Goal: Task Accomplishment & Management: Manage account settings

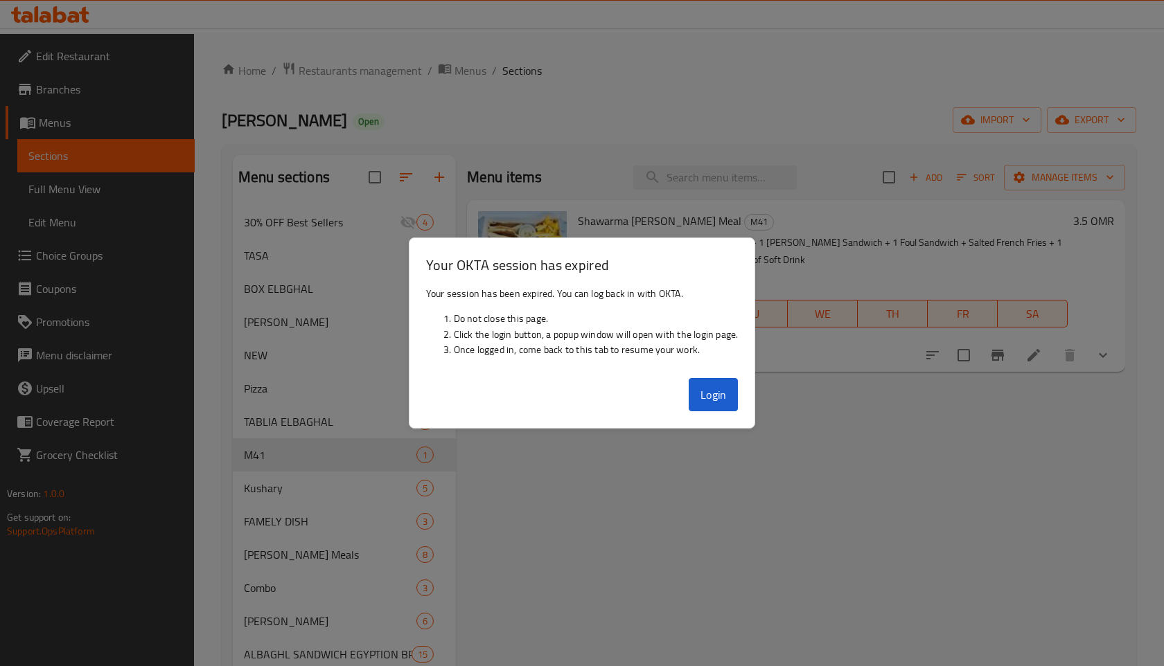
click at [331, 197] on div at bounding box center [582, 333] width 1164 height 666
click at [723, 403] on button "Login" at bounding box center [714, 394] width 50 height 33
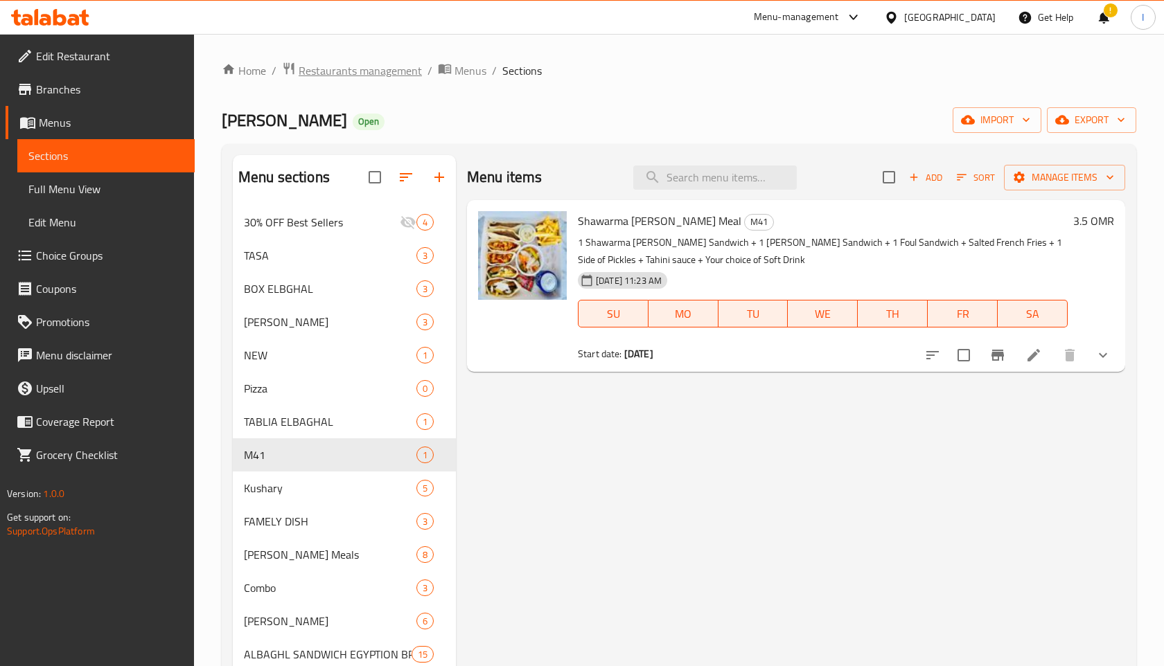
click at [393, 74] on span "Restaurants management" at bounding box center [360, 70] width 123 height 17
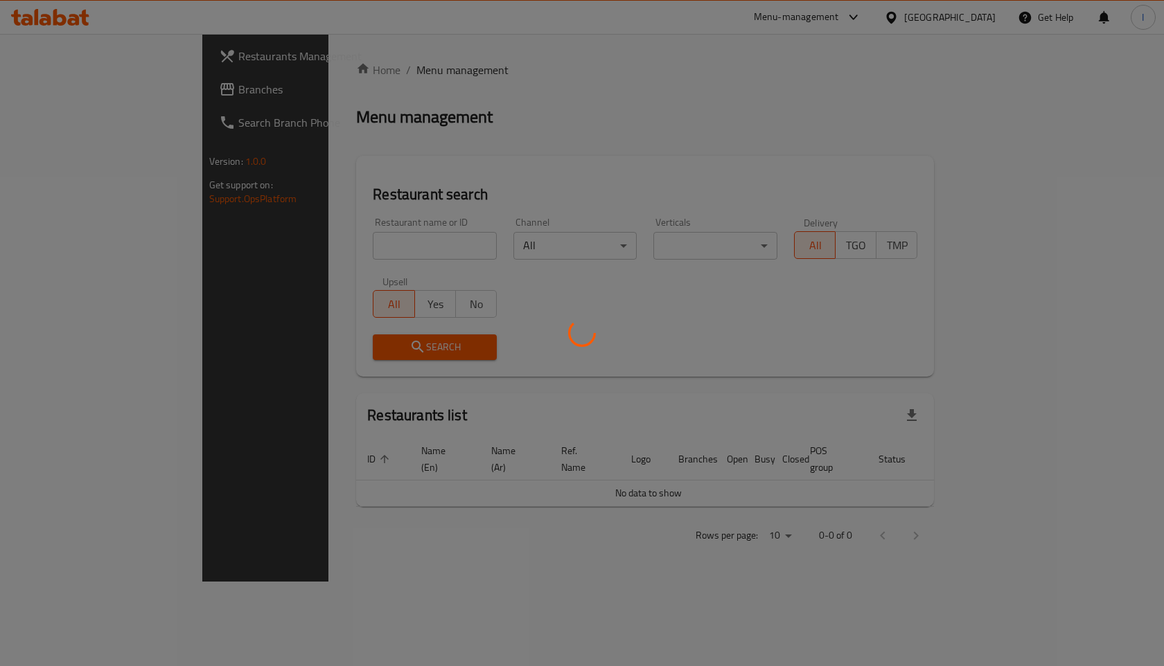
click at [406, 245] on div at bounding box center [582, 333] width 1164 height 666
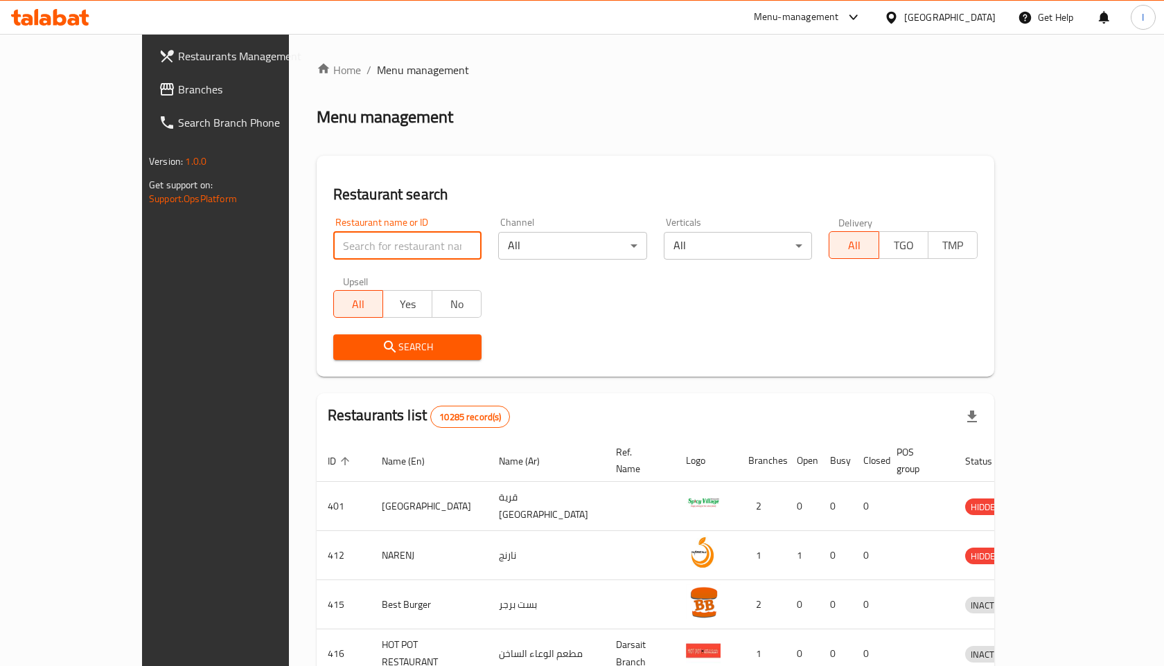
click at [342, 238] on input "search" at bounding box center [407, 246] width 149 height 28
type input "kucu"
click button "Search" at bounding box center [407, 348] width 149 height 26
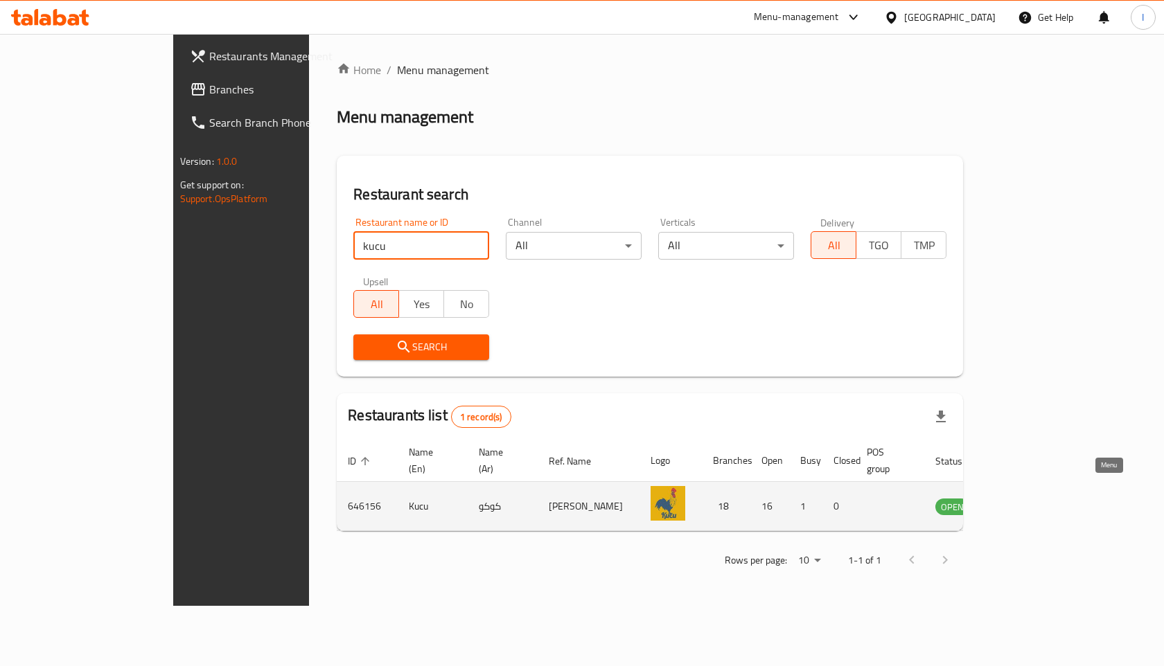
click at [1024, 502] on icon "enhanced table" at bounding box center [1016, 508] width 15 height 12
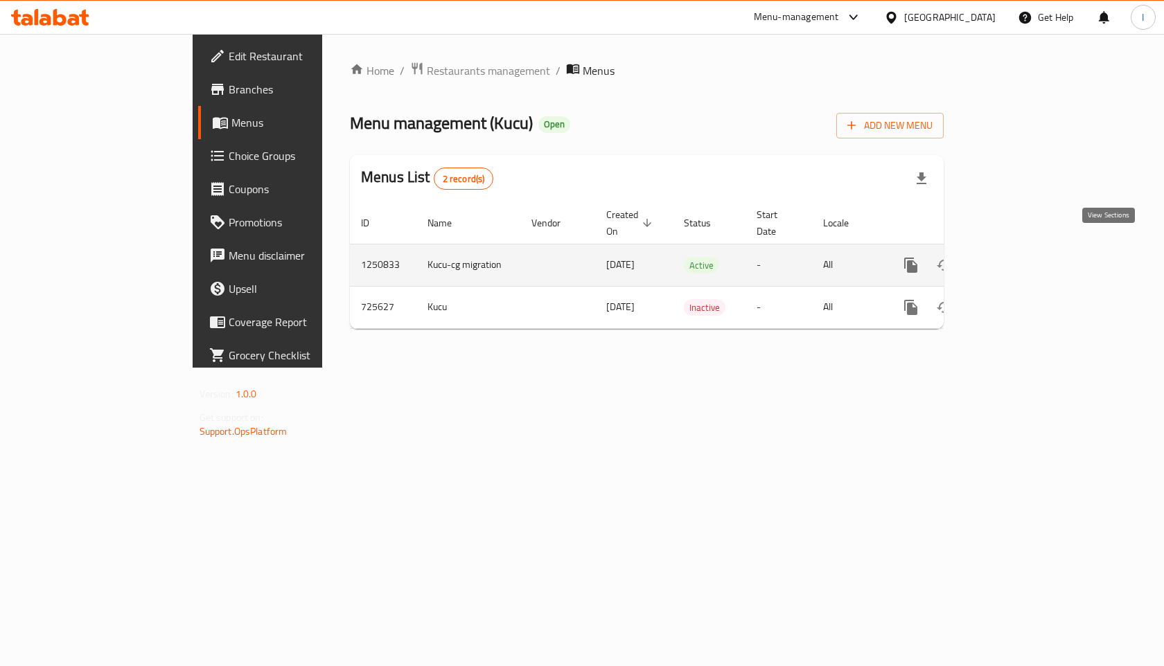
click at [1019, 257] on icon "enhanced table" at bounding box center [1010, 265] width 17 height 17
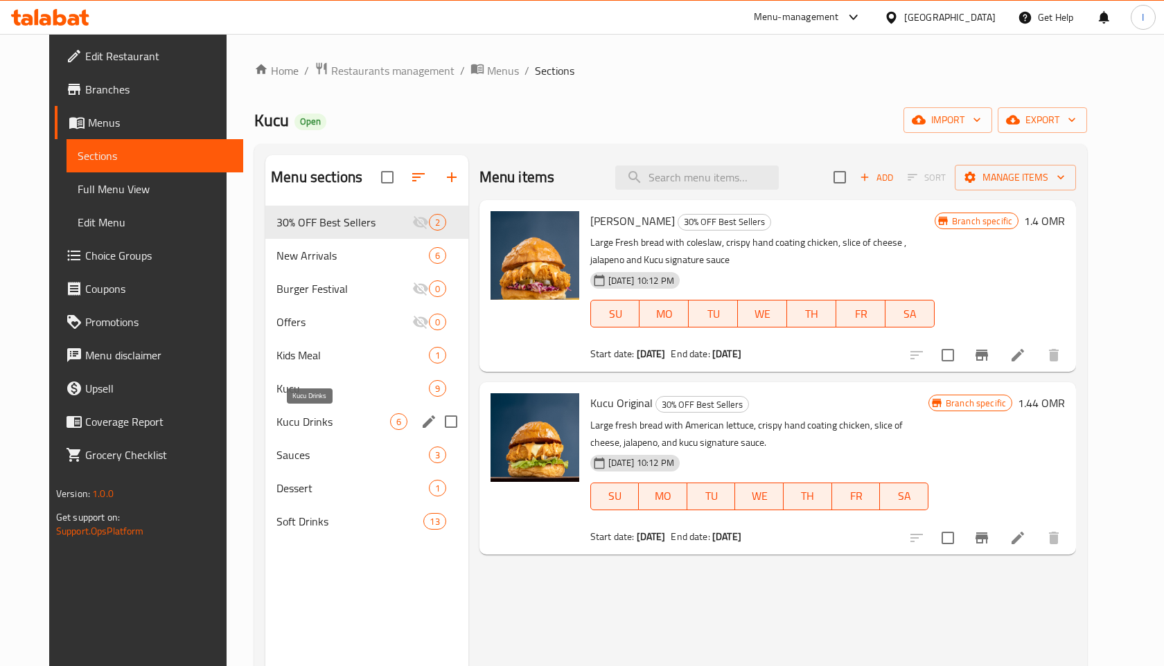
click at [290, 422] on span "Kucu Drinks" at bounding box center [332, 422] width 113 height 17
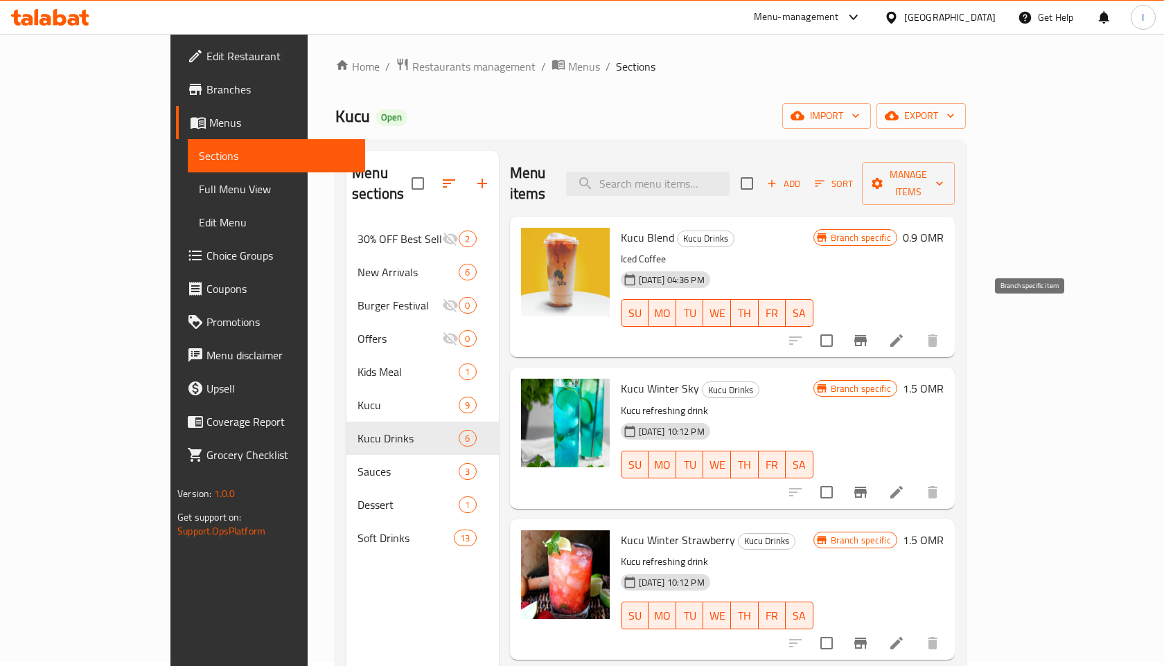
click at [869, 333] on icon "Branch-specific-item" at bounding box center [860, 341] width 17 height 17
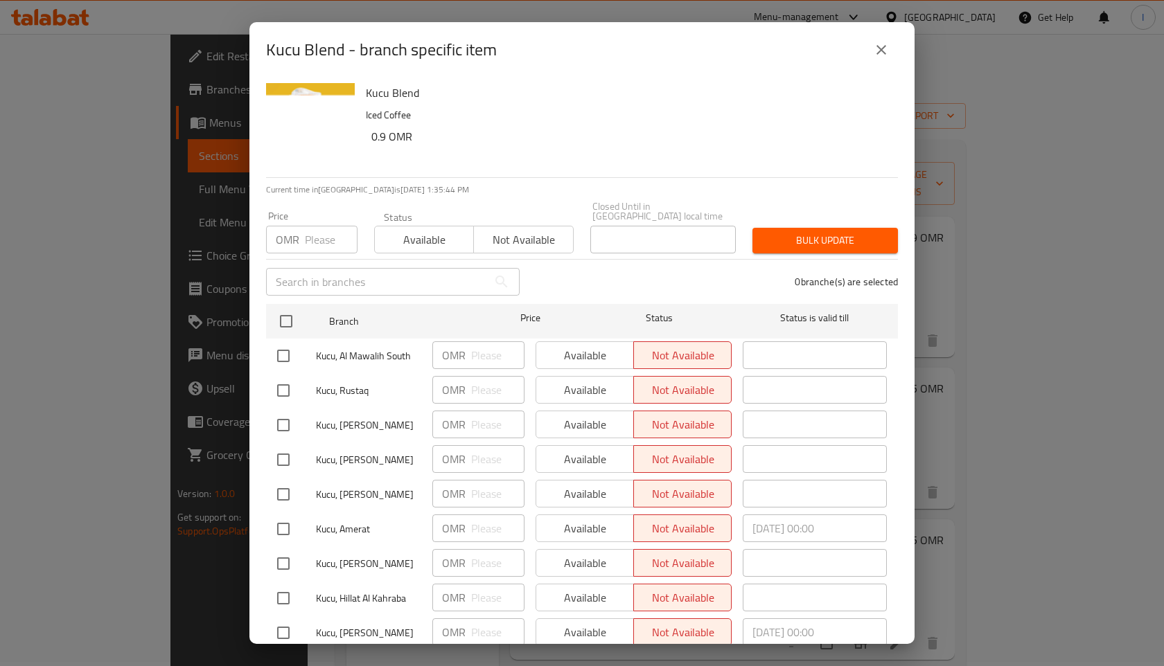
click at [881, 53] on icon "close" at bounding box center [881, 50] width 17 height 17
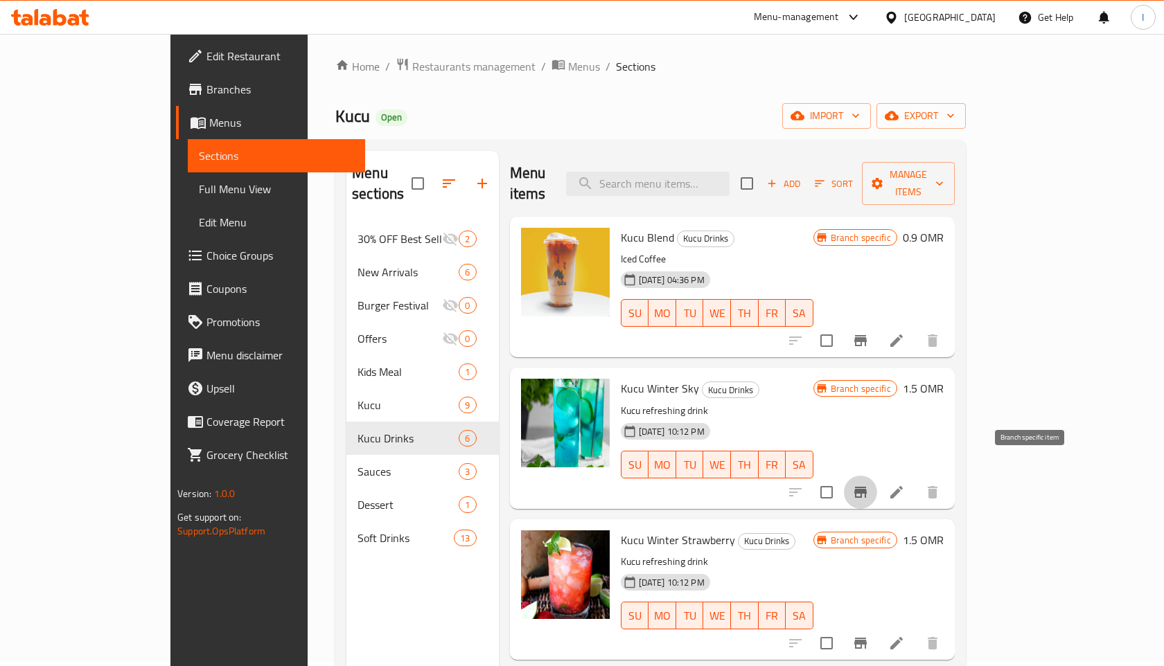
click at [869, 484] on icon "Branch-specific-item" at bounding box center [860, 492] width 17 height 17
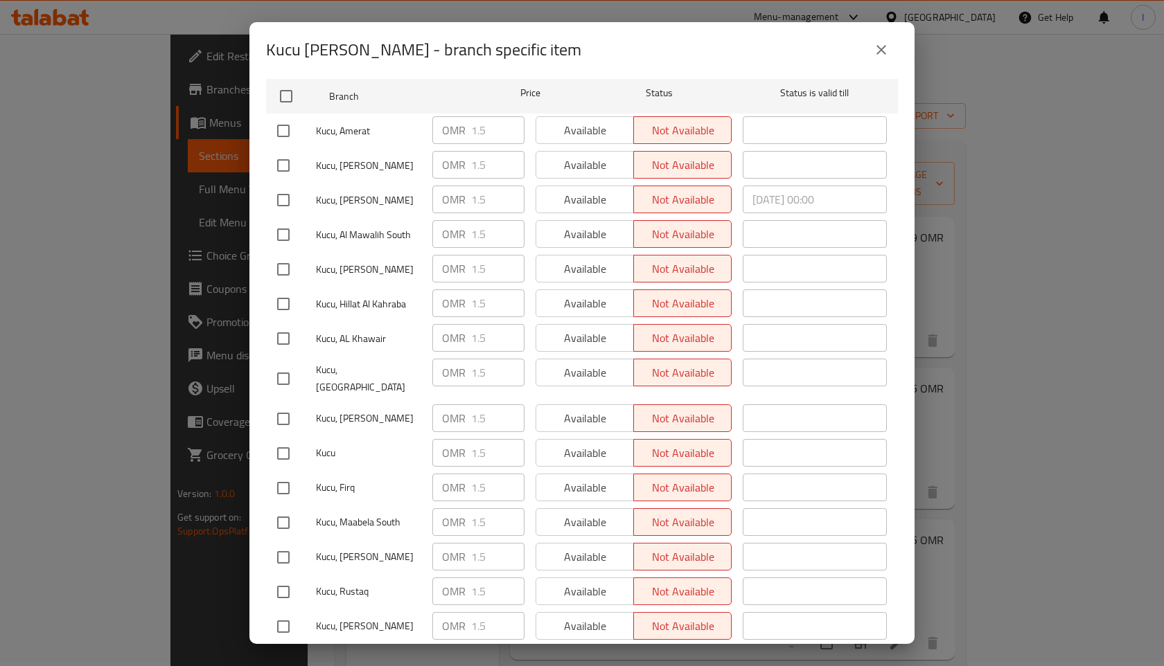
scroll to position [356, 0]
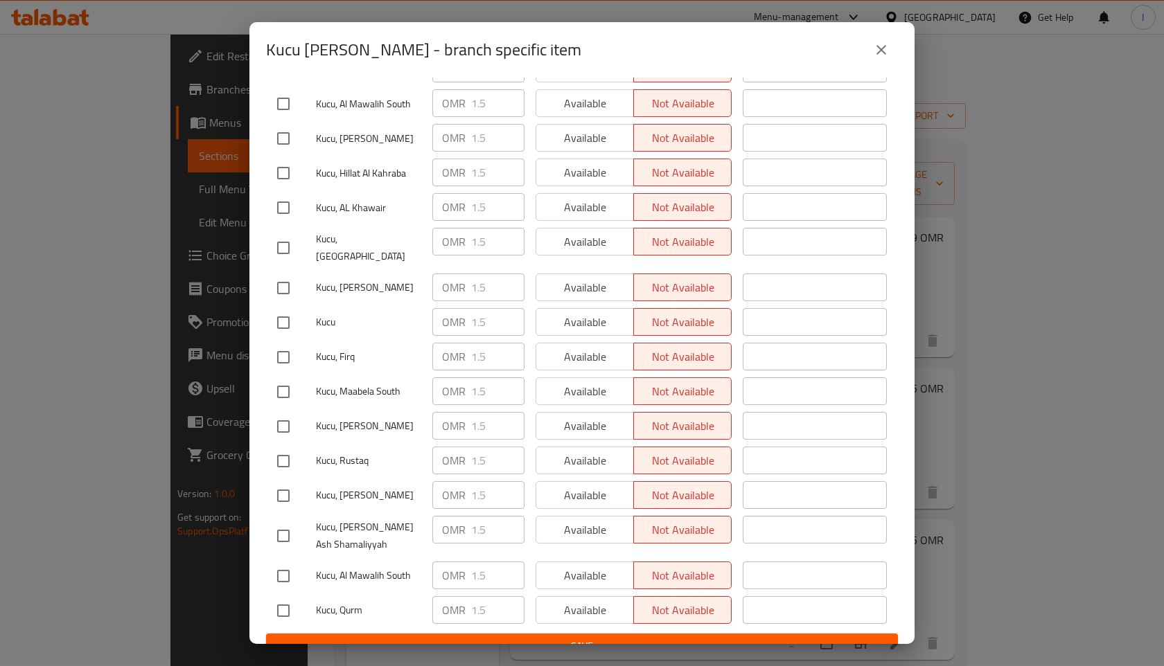
click at [880, 42] on icon "close" at bounding box center [881, 50] width 17 height 17
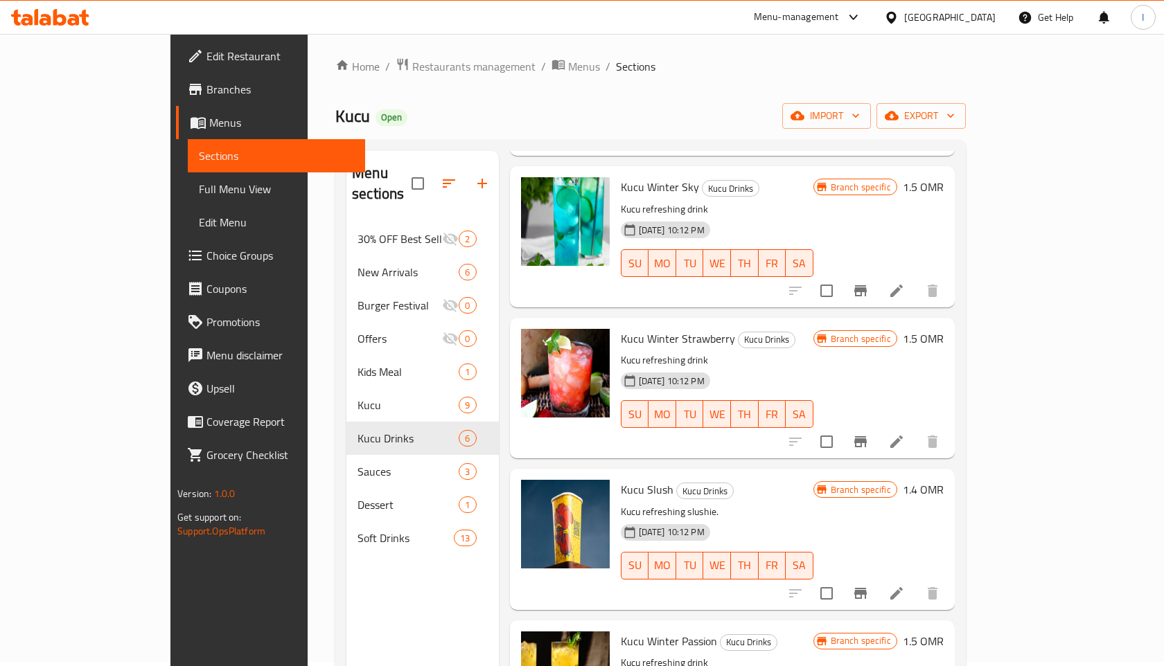
scroll to position [209, 0]
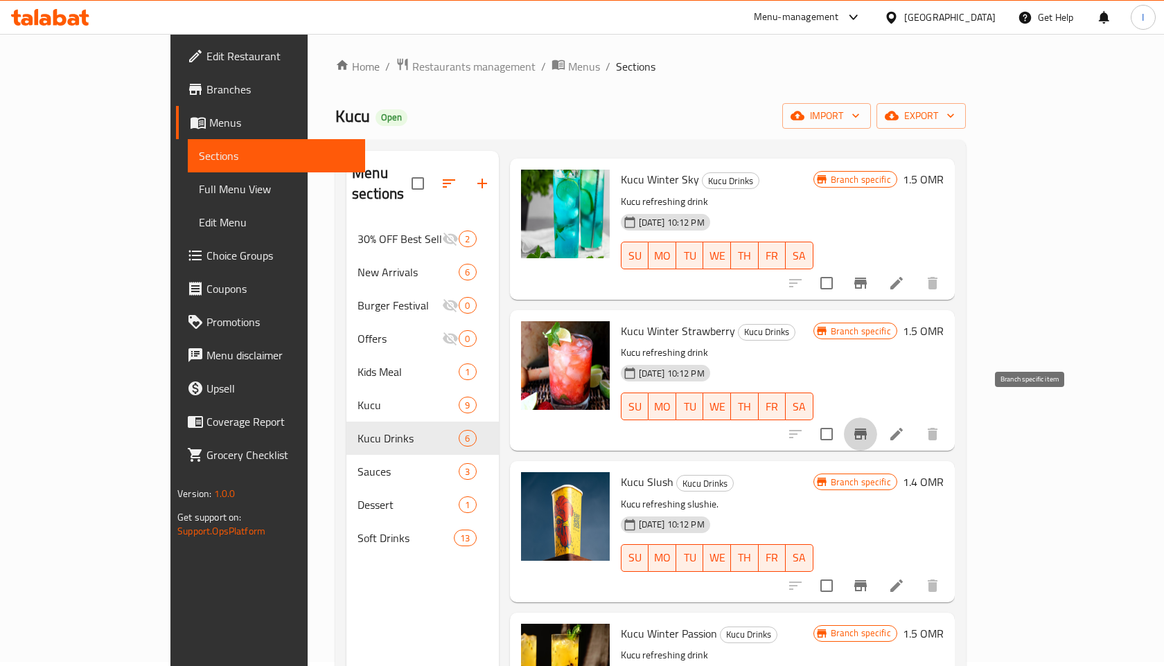
click at [867, 429] on icon "Branch-specific-item" at bounding box center [860, 434] width 12 height 11
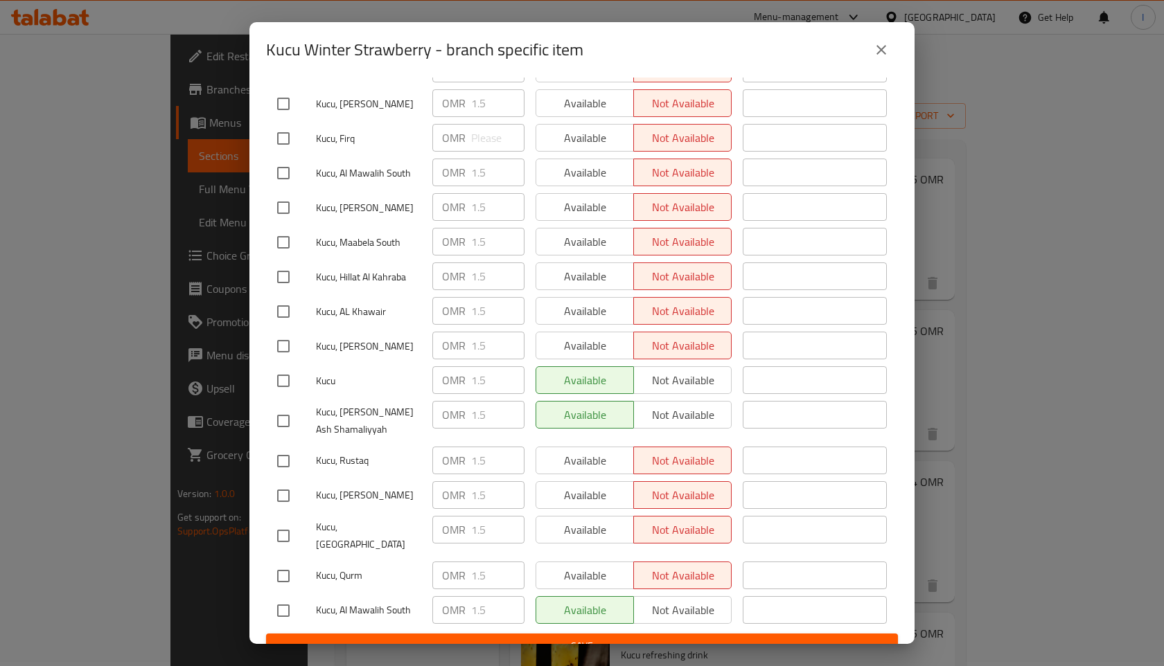
scroll to position [0, 0]
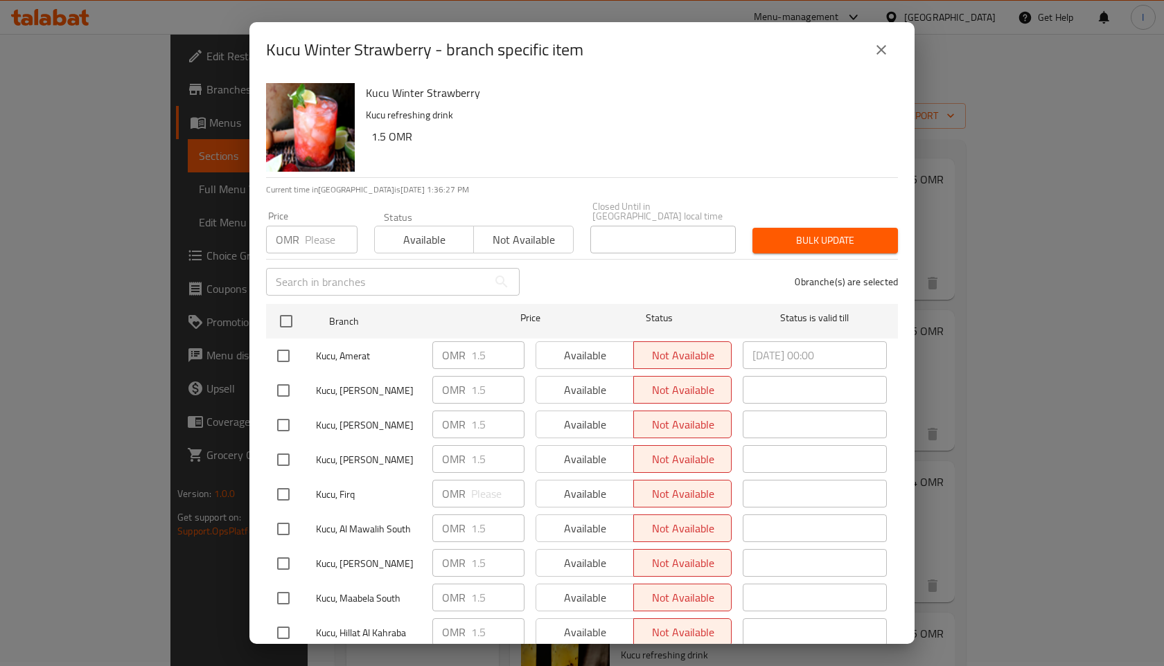
click at [880, 48] on icon "close" at bounding box center [881, 50] width 10 height 10
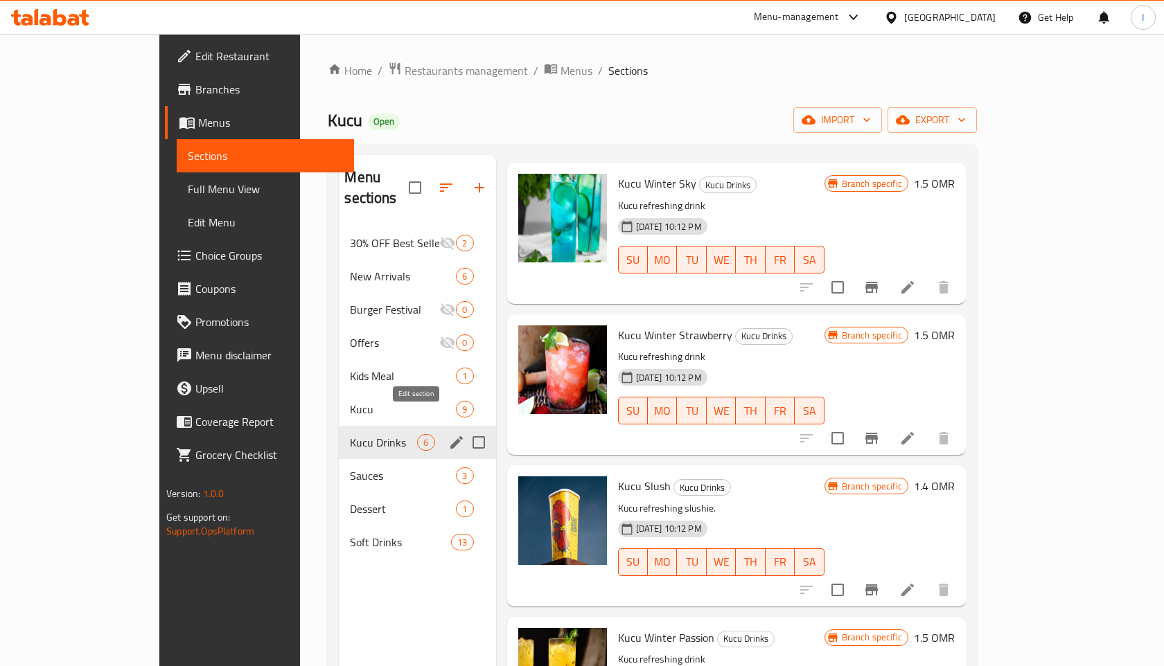
click at [448, 434] on icon "edit" at bounding box center [456, 442] width 17 height 17
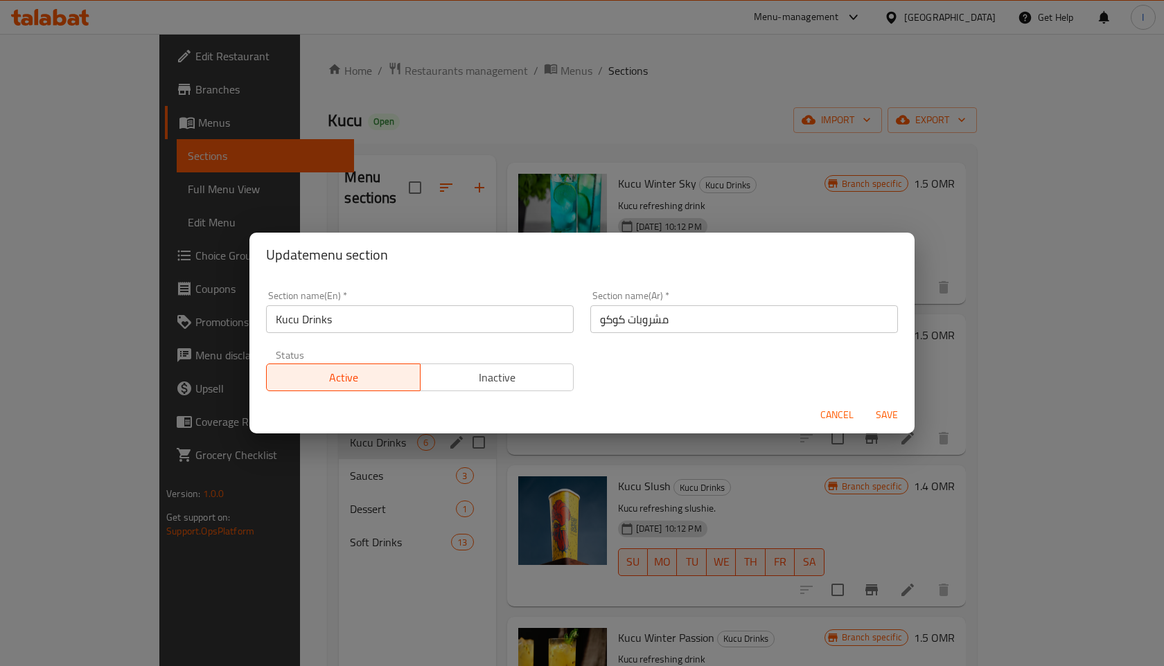
click at [840, 412] on span "Cancel" at bounding box center [836, 415] width 33 height 17
